Goal: Ask a question

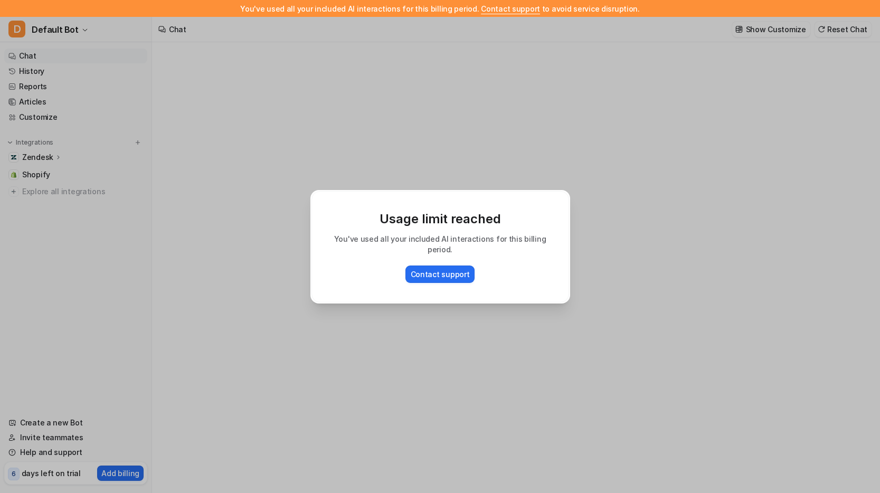
type textarea "**********"
click at [453, 267] on button "Contact support" at bounding box center [440, 273] width 70 height 17
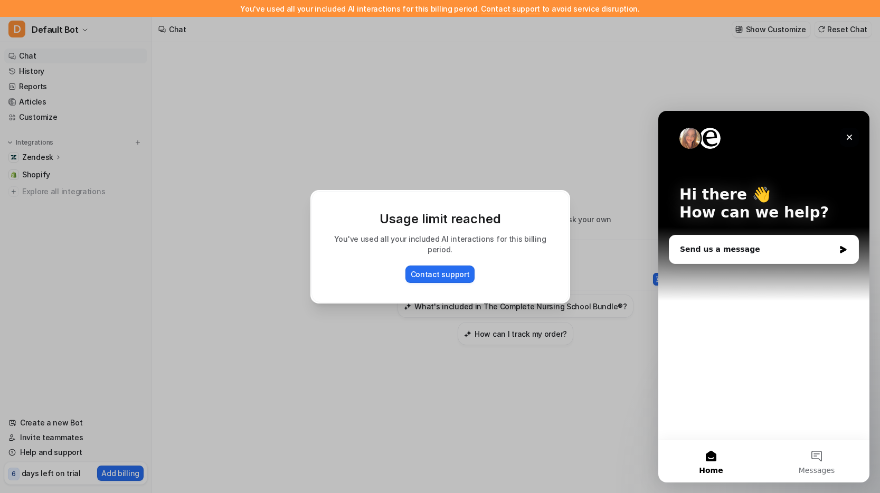
click at [845, 136] on icon "Close" at bounding box center [849, 137] width 8 height 8
